Goal: Check status: Check status

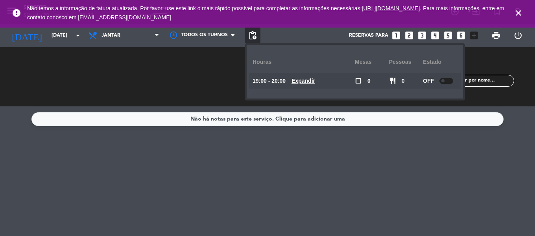
click at [424, 170] on div "Não há notas para este serviço. Clique para adicionar uma" at bounding box center [267, 170] width 535 height 129
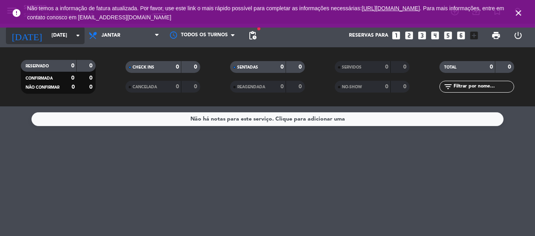
click at [48, 39] on input "[DATE]" at bounding box center [81, 35] width 66 height 13
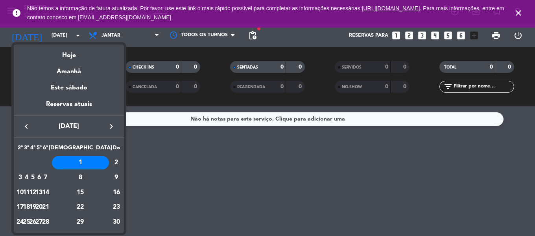
click at [25, 124] on icon "keyboard_arrow_left" at bounding box center [26, 126] width 9 height 9
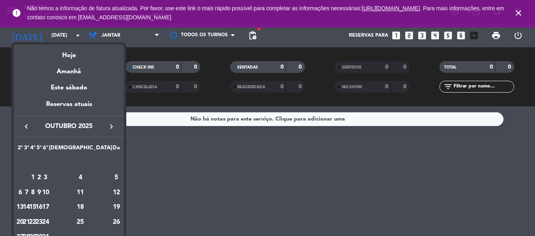
click at [48, 234] on div "31" at bounding box center [45, 236] width 6 height 13
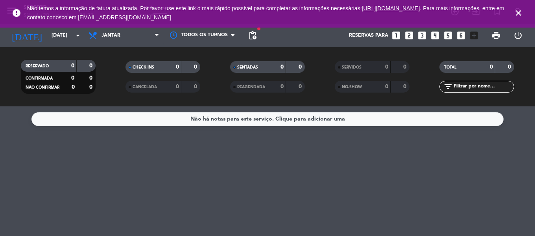
click at [520, 11] on icon "close" at bounding box center [518, 12] width 9 height 9
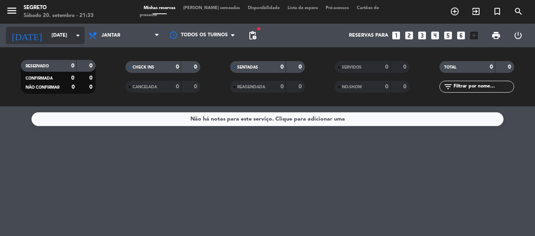
click at [48, 39] on input "[DATE]" at bounding box center [81, 35] width 66 height 13
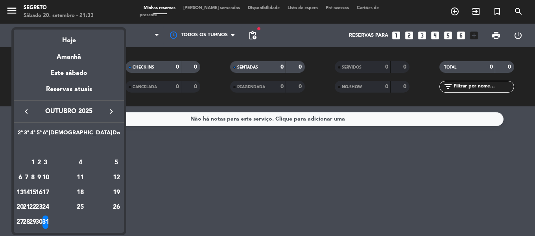
click at [42, 220] on div "30" at bounding box center [39, 221] width 6 height 13
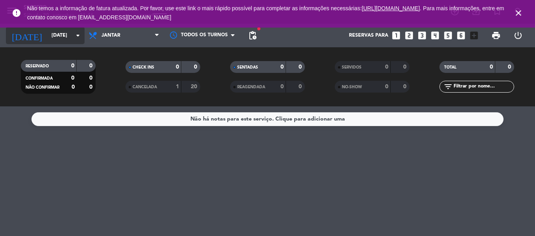
click at [50, 35] on input "[DATE]" at bounding box center [81, 35] width 66 height 13
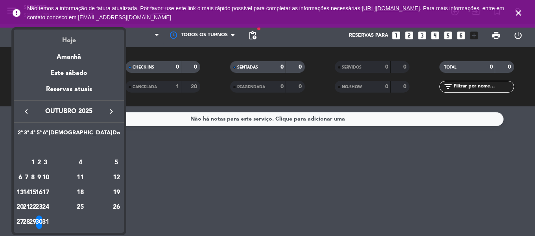
click at [70, 43] on div "Hoje" at bounding box center [69, 38] width 110 height 16
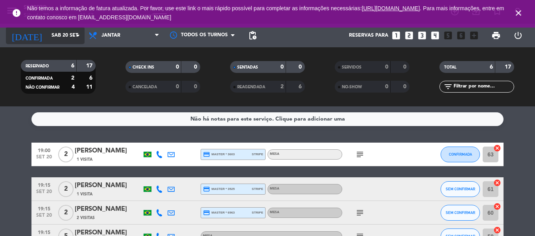
click at [48, 33] on input "Sáb 20 set" at bounding box center [81, 35] width 66 height 13
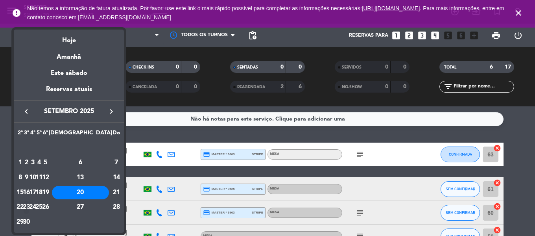
click at [30, 206] on div "23" at bounding box center [27, 207] width 6 height 13
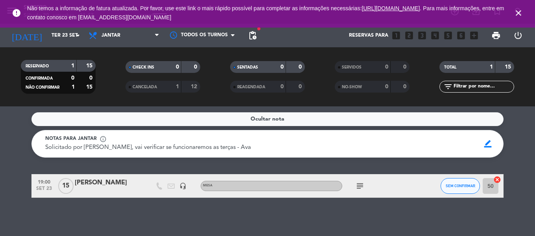
click at [92, 192] on div at bounding box center [108, 191] width 67 height 6
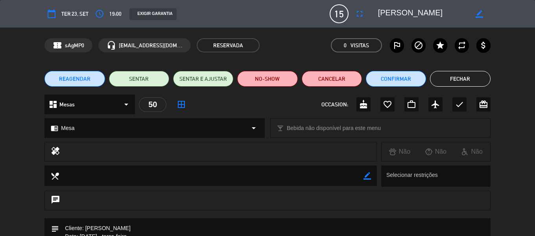
click at [474, 76] on button "Fechar" at bounding box center [460, 79] width 60 height 16
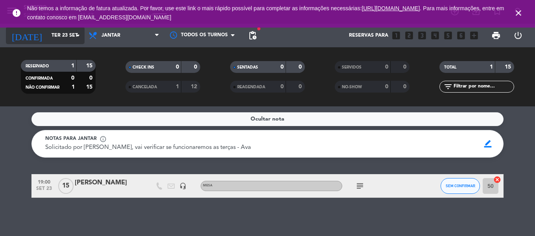
click at [48, 36] on input "Ter 23 set" at bounding box center [81, 35] width 66 height 13
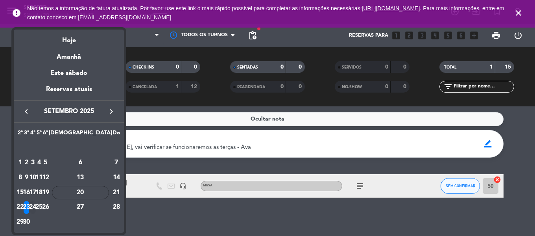
click at [36, 206] on div "24" at bounding box center [33, 207] width 6 height 13
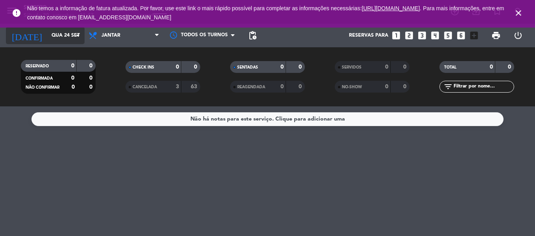
click at [54, 37] on input "Qua 24 set" at bounding box center [81, 35] width 66 height 13
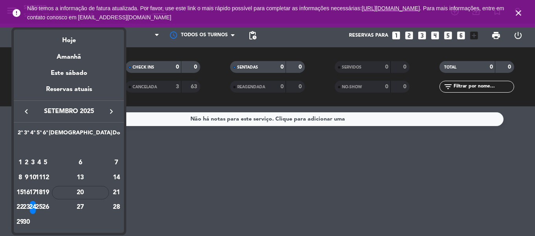
drag, startPoint x: 40, startPoint y: 205, endPoint x: 50, endPoint y: 207, distance: 10.0
click at [30, 205] on div "23" at bounding box center [27, 207] width 6 height 13
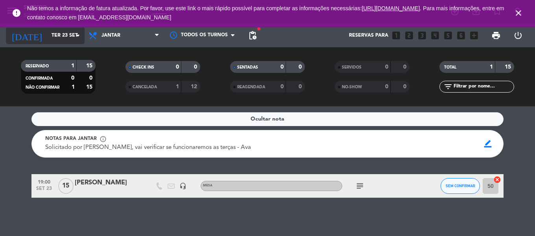
click at [58, 33] on input "Ter 23 set" at bounding box center [81, 35] width 66 height 13
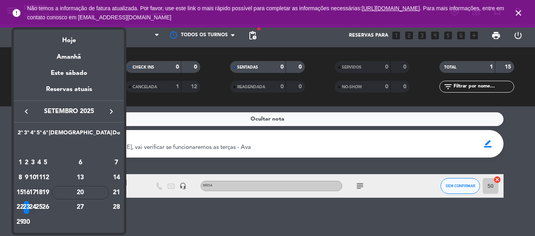
click at [36, 205] on div "24" at bounding box center [33, 207] width 6 height 13
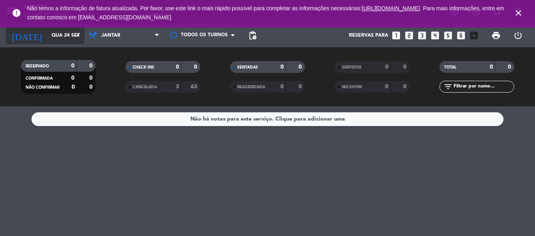
click at [55, 33] on input "Qua 24 set" at bounding box center [81, 35] width 66 height 13
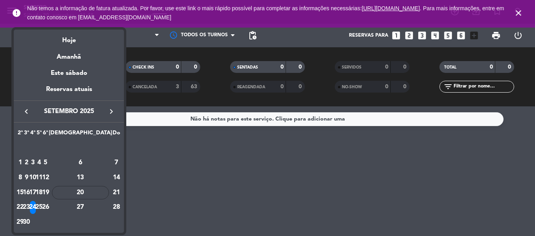
click at [42, 207] on div "25" at bounding box center [39, 207] width 6 height 13
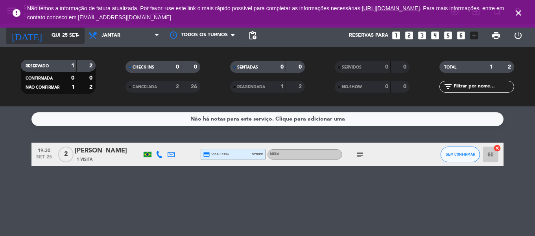
click at [48, 31] on input "Qui 25 set" at bounding box center [81, 35] width 66 height 13
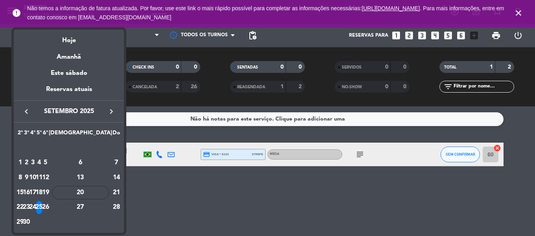
click at [48, 206] on div "26" at bounding box center [45, 207] width 6 height 13
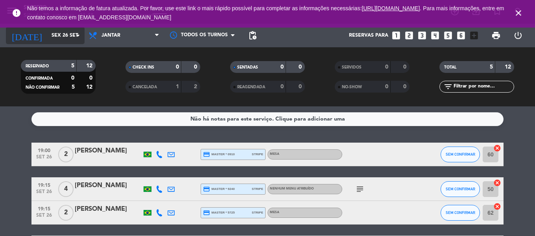
click at [53, 35] on input "Sex 26 set" at bounding box center [81, 35] width 66 height 13
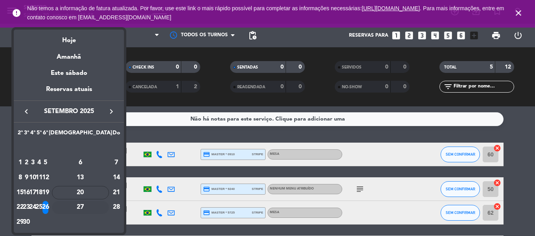
click at [97, 206] on div "27" at bounding box center [80, 207] width 57 height 13
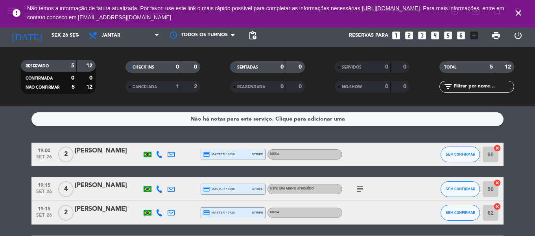
type input "[DATE]"
